Goal: Use online tool/utility: Utilize a website feature to perform a specific function

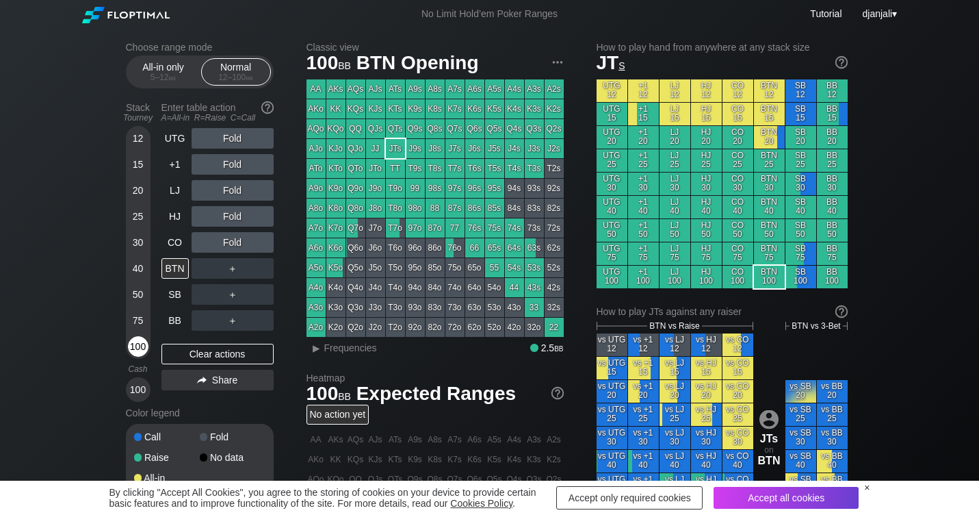
click at [138, 349] on div "100" at bounding box center [138, 346] width 21 height 21
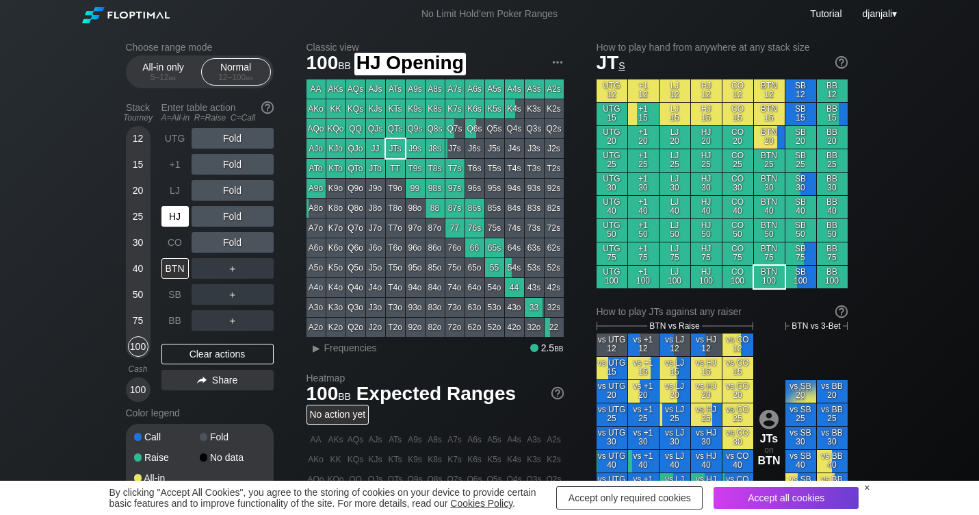
click at [179, 211] on div "HJ" at bounding box center [174, 216] width 27 height 21
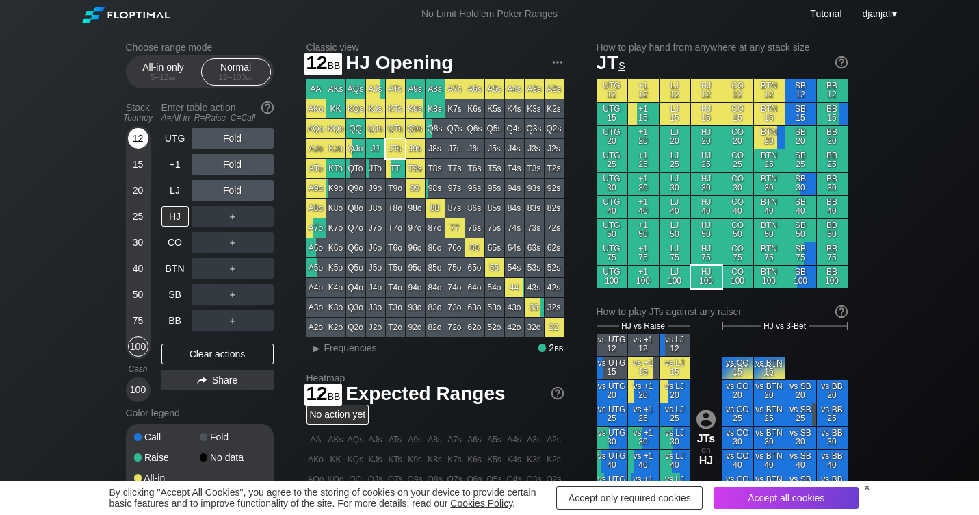
click at [140, 144] on div "12" at bounding box center [138, 138] width 21 height 21
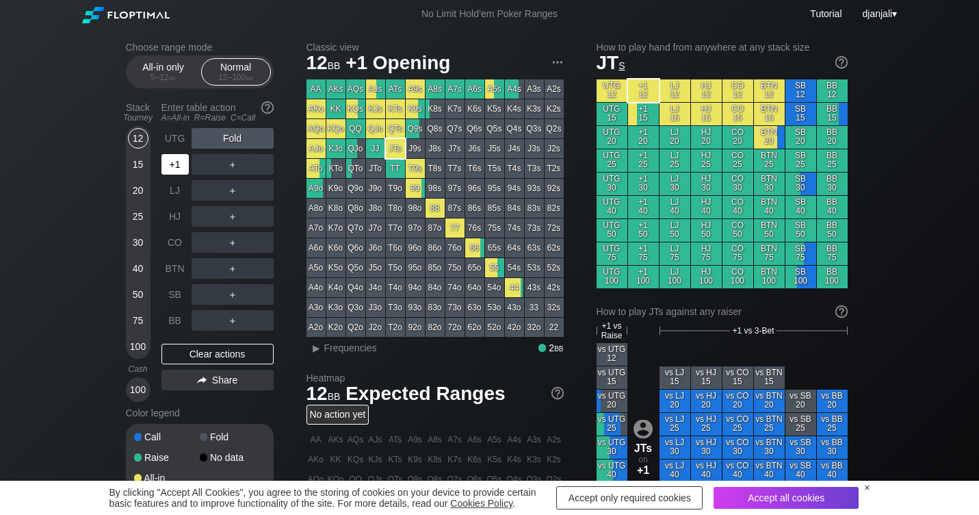
click at [175, 169] on div "+1" at bounding box center [174, 164] width 27 height 21
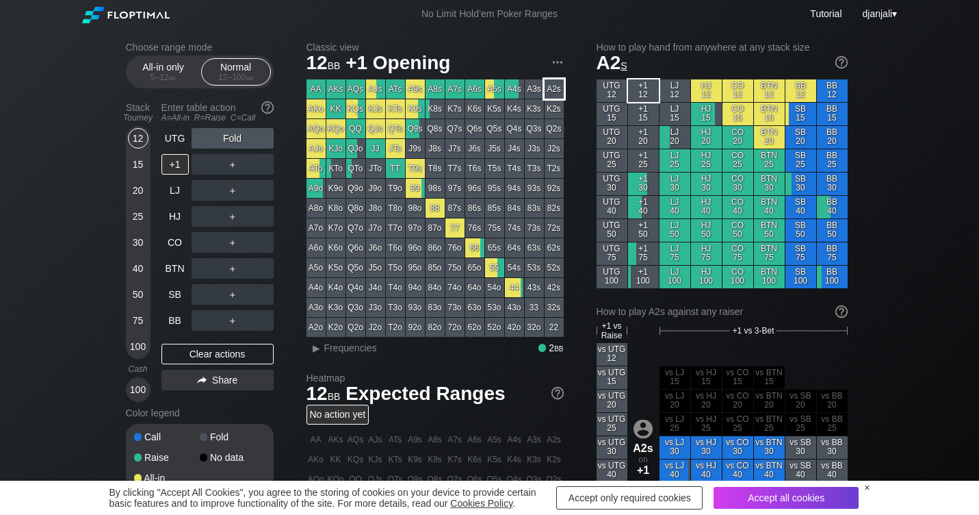
click at [558, 86] on div "A2s" at bounding box center [554, 88] width 19 height 19
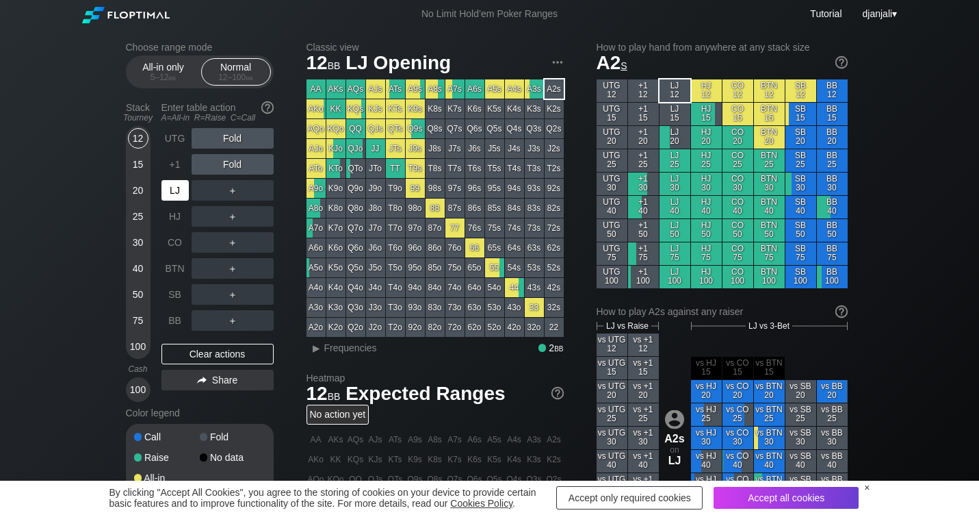
click at [174, 190] on div "LJ" at bounding box center [174, 190] width 27 height 21
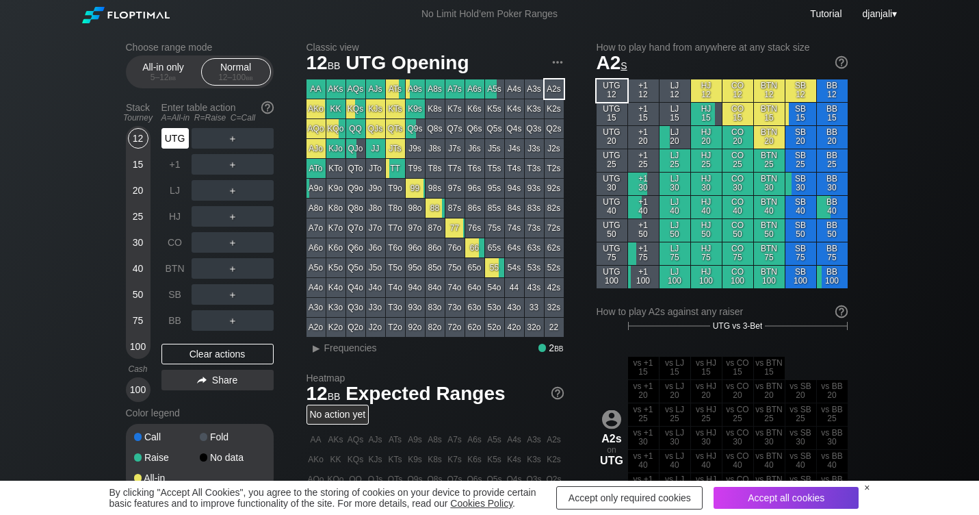
click at [176, 144] on div "UTG" at bounding box center [174, 138] width 27 height 21
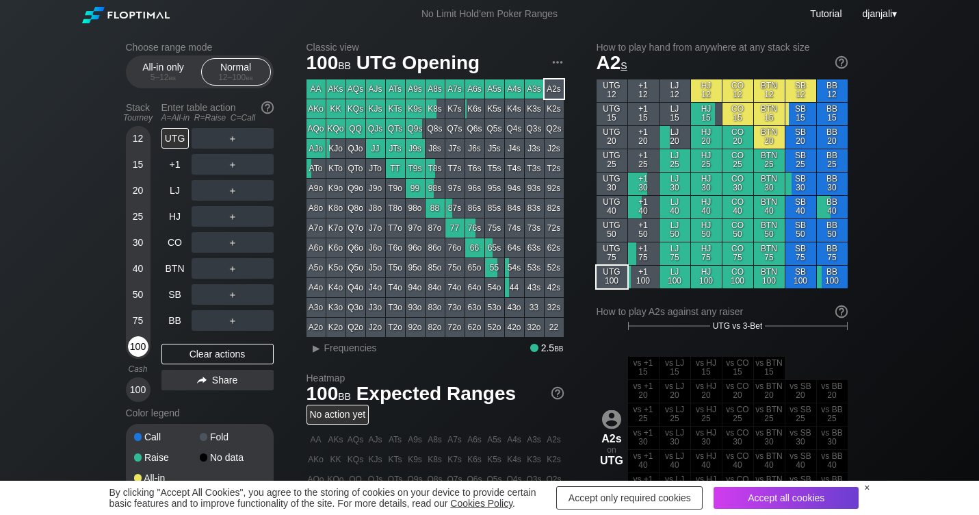
click at [142, 346] on div "100" at bounding box center [138, 346] width 21 height 21
